Goal: Task Accomplishment & Management: Use online tool/utility

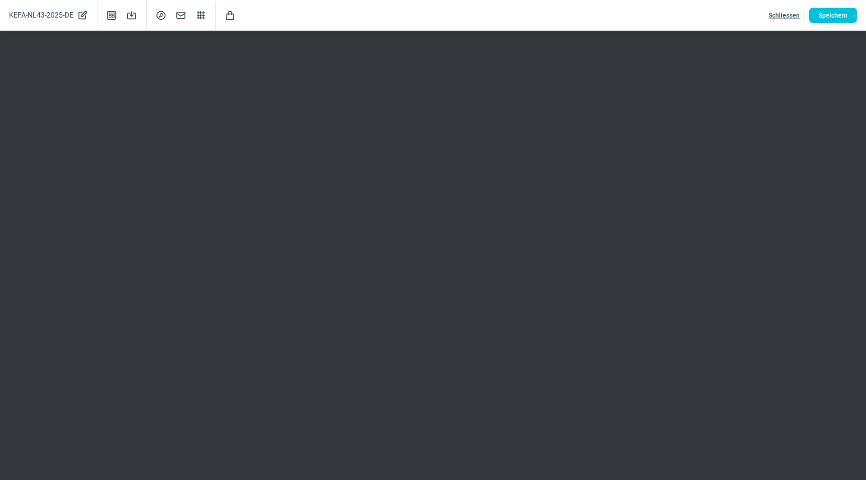
scroll to position [105, 0]
click at [841, 18] on span "Speichern" at bounding box center [832, 15] width 29 height 14
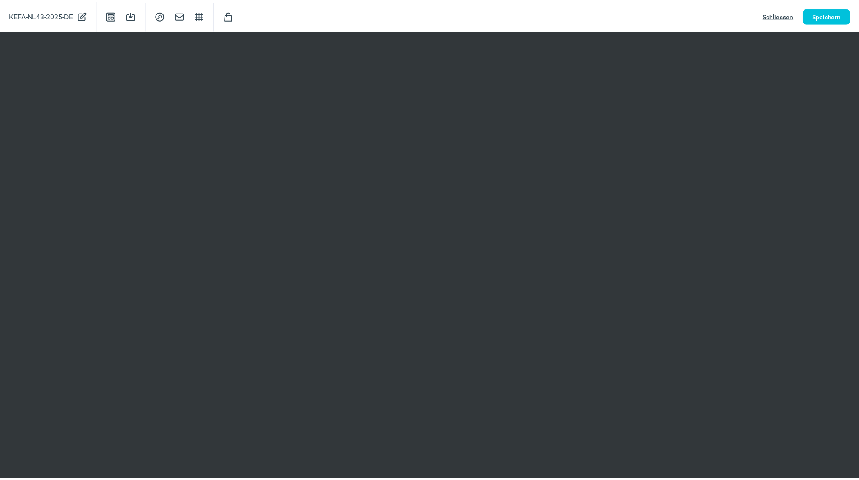
scroll to position [0, 0]
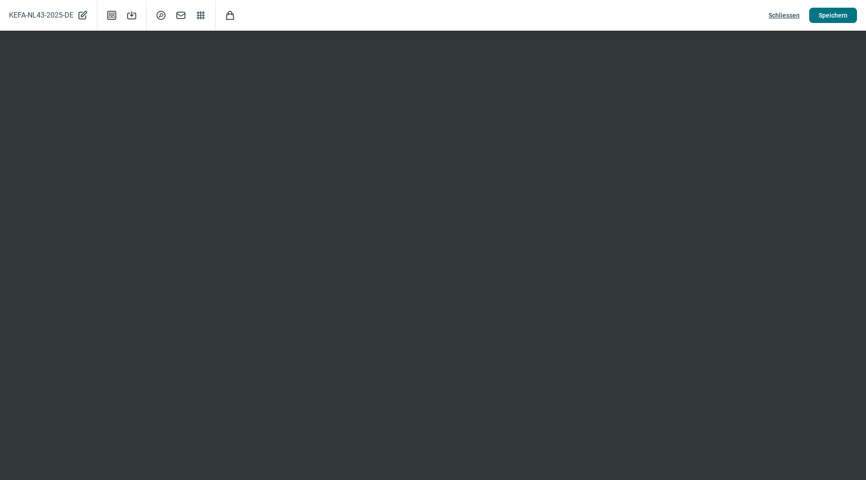
click at [840, 14] on span "Speichern" at bounding box center [832, 15] width 29 height 14
click at [791, 12] on span "Schliessen" at bounding box center [783, 15] width 31 height 14
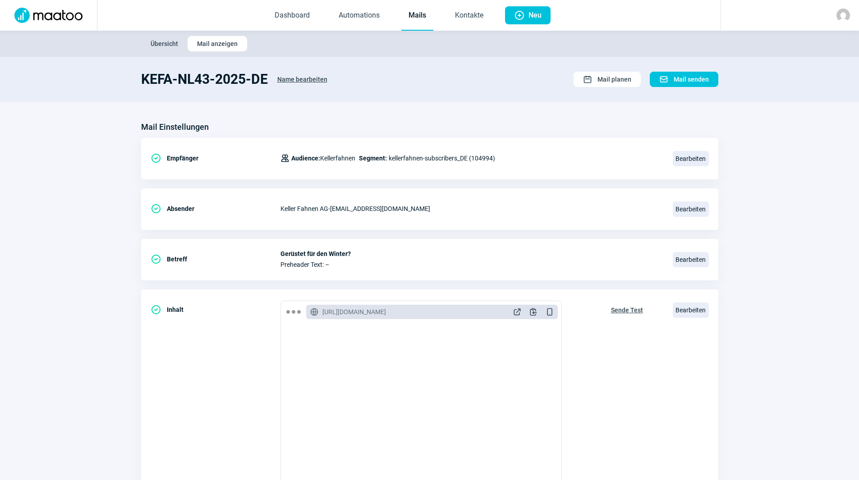
click at [768, 94] on section "KEFA-NL43-2025-DE Name bearbeiten Calendar icon Mail planen Mail icon Mail send…" at bounding box center [429, 79] width 859 height 45
click at [421, 19] on link "Mails" at bounding box center [417, 16] width 32 height 30
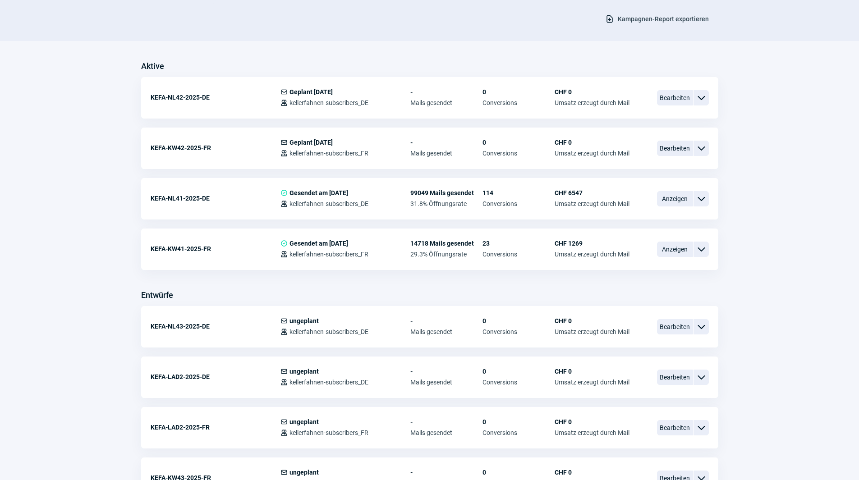
scroll to position [180, 0]
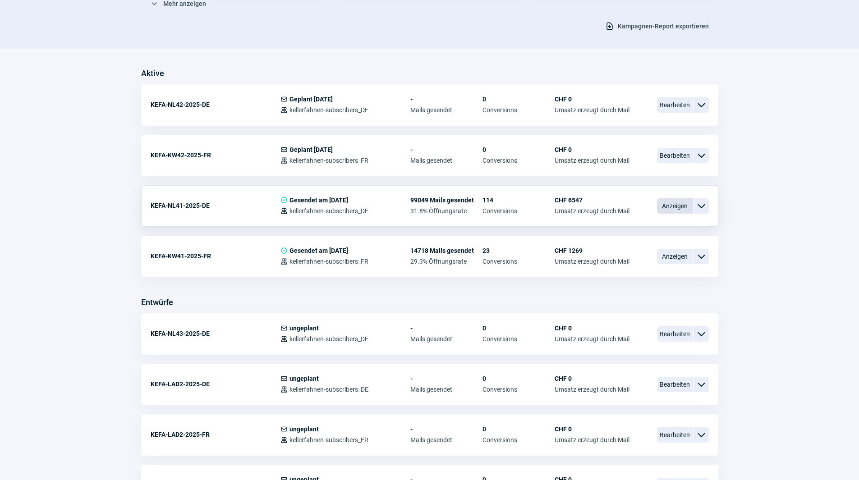
click at [673, 211] on span "Anzeigen" at bounding box center [675, 205] width 36 height 15
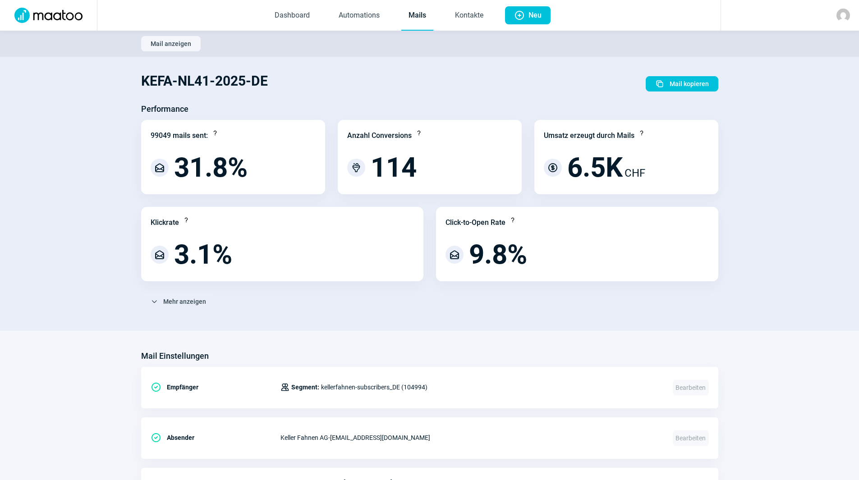
click at [413, 18] on link "Mails" at bounding box center [417, 16] width 32 height 30
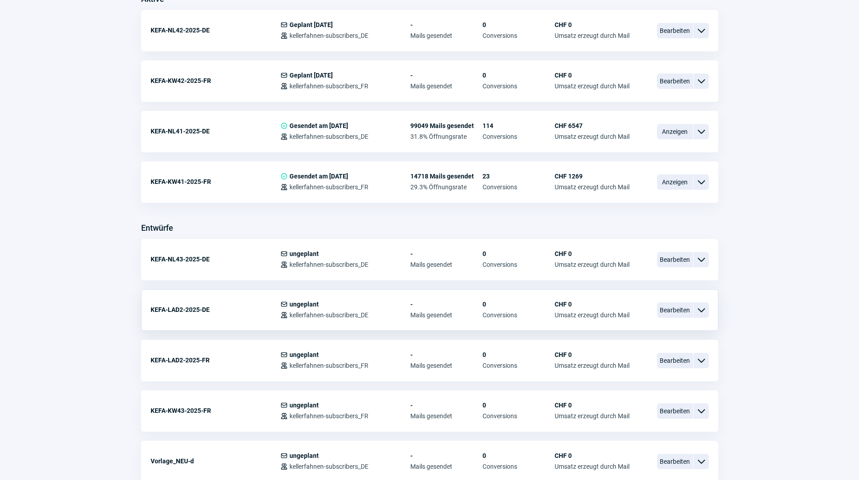
scroll to position [270, 0]
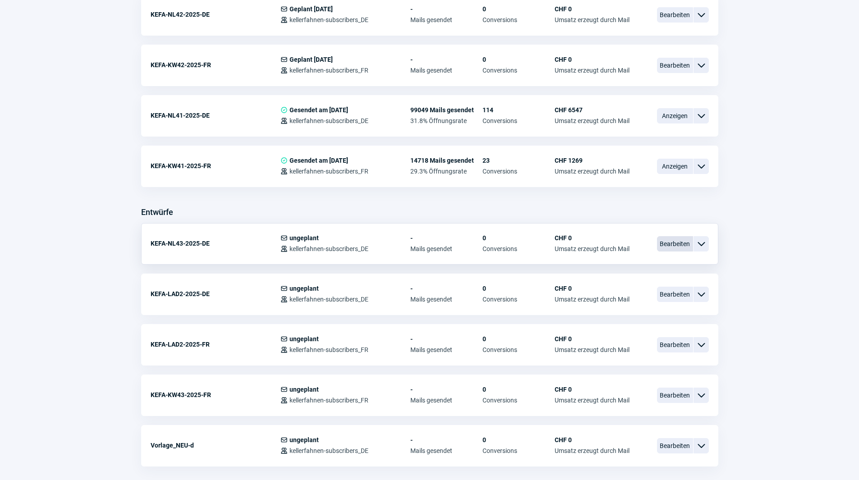
click at [661, 247] on span "Bearbeiten" at bounding box center [675, 243] width 36 height 15
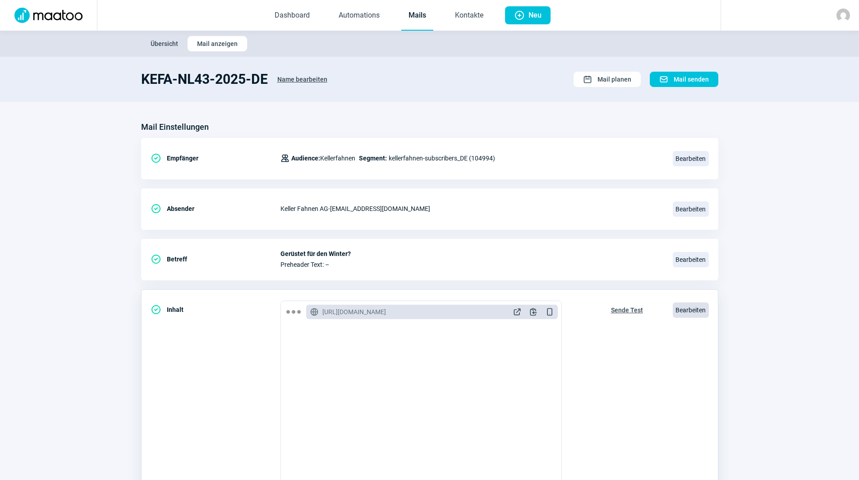
click at [694, 309] on span "Bearbeiten" at bounding box center [691, 309] width 36 height 15
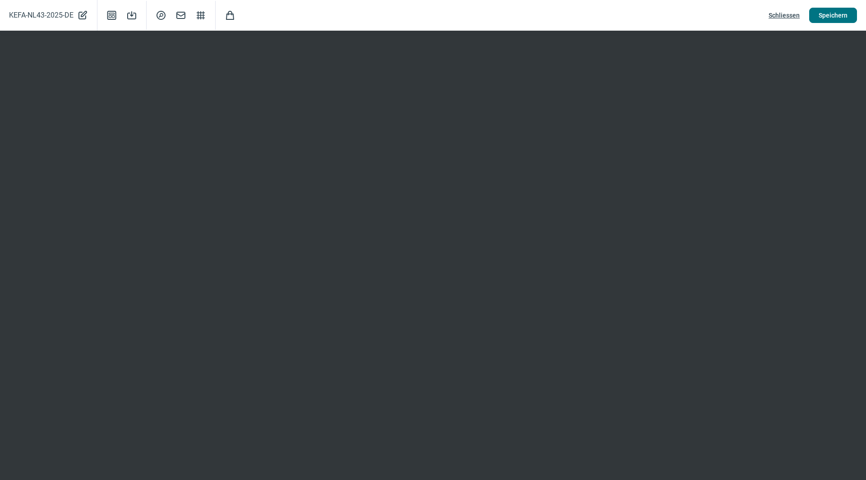
click at [834, 14] on span "Speichern" at bounding box center [832, 15] width 29 height 14
click at [792, 14] on span "Schliessen" at bounding box center [783, 15] width 31 height 14
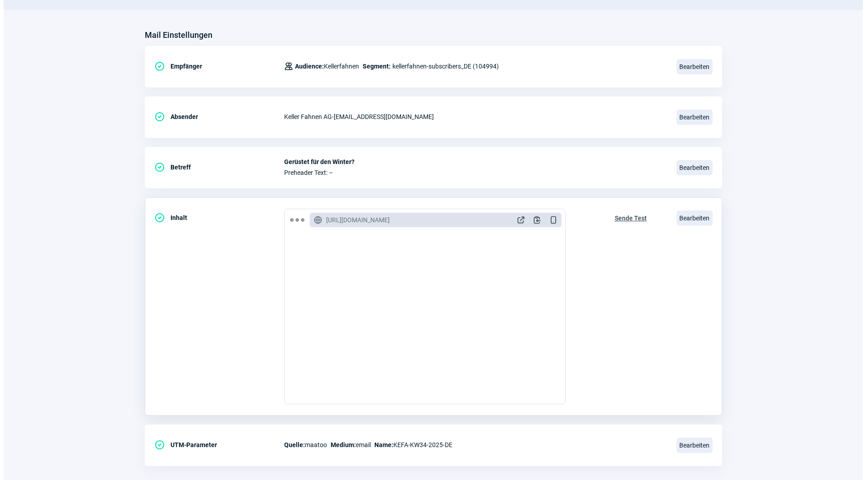
scroll to position [105, 0]
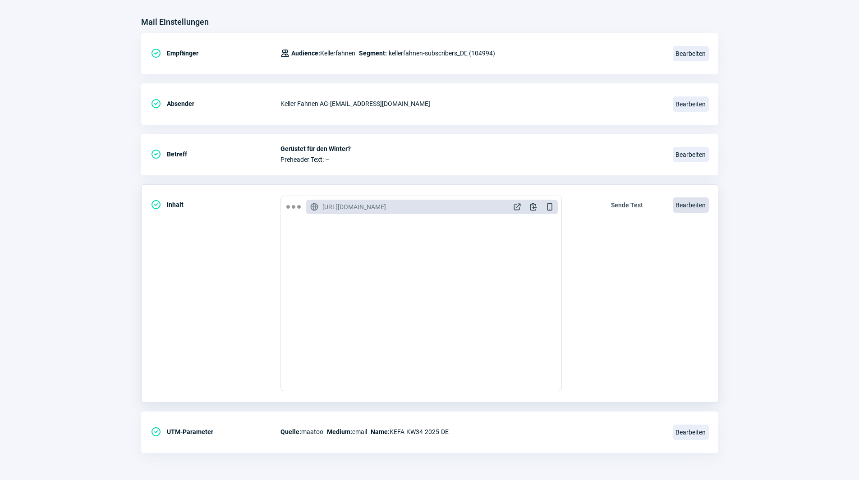
click at [693, 202] on span "Bearbeiten" at bounding box center [691, 204] width 36 height 15
